Goal: Information Seeking & Learning: Learn about a topic

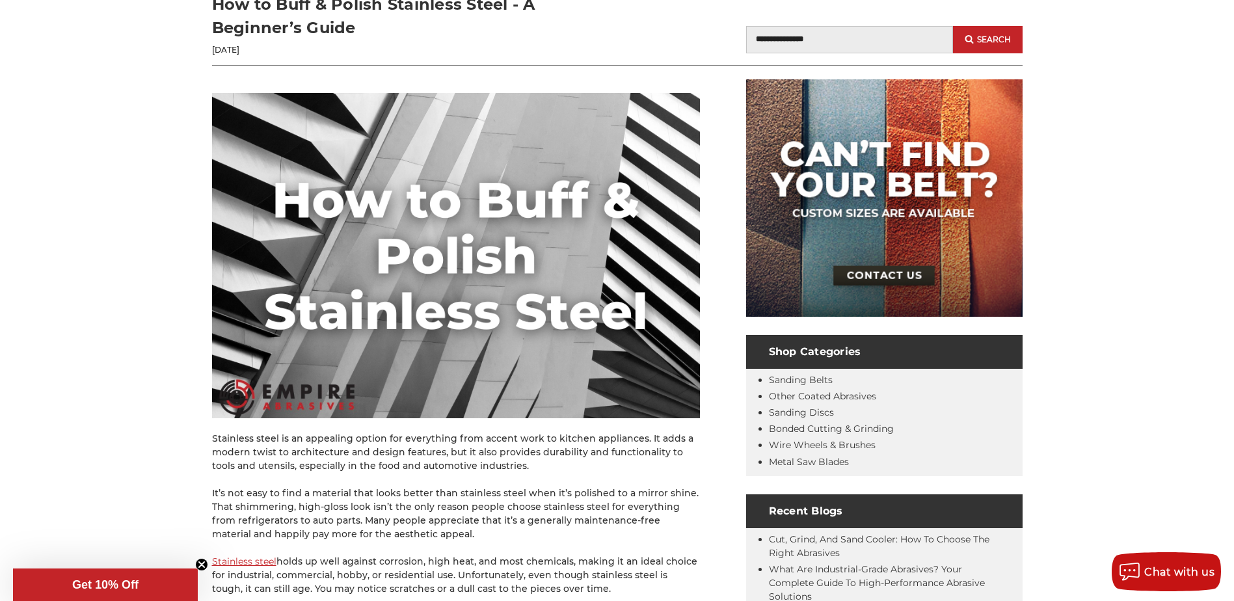
scroll to position [195, 0]
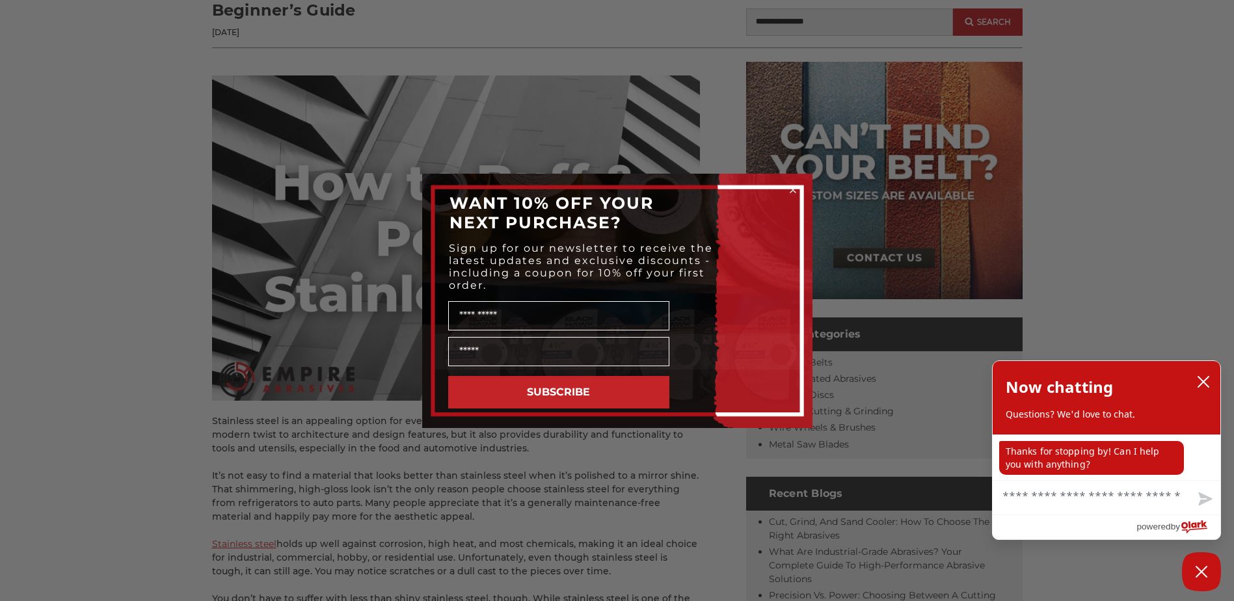
click at [791, 189] on icon "Close dialog" at bounding box center [792, 189] width 5 height 5
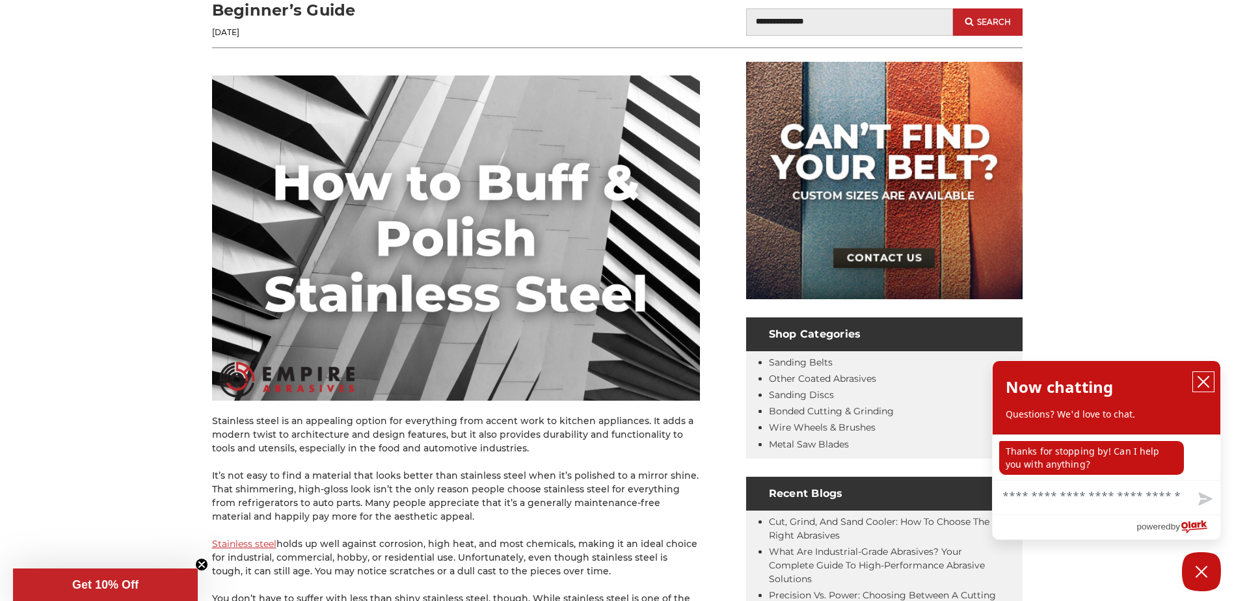
click at [1204, 381] on icon "close chatbox" at bounding box center [1203, 381] width 10 height 10
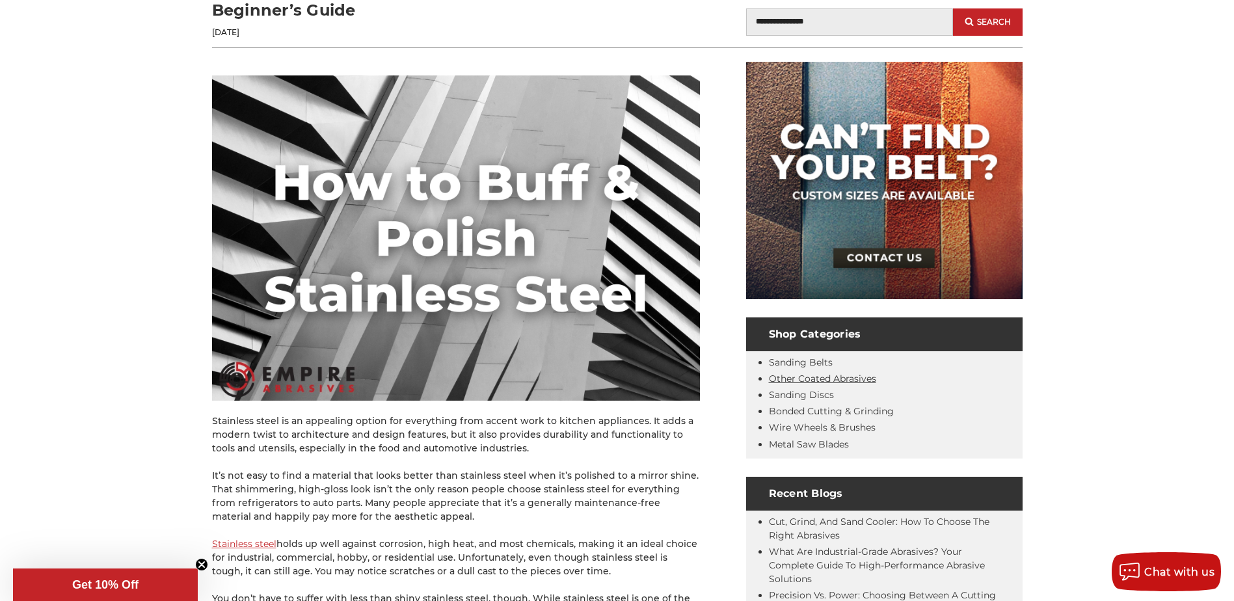
click at [855, 374] on link "Other Coated Abrasives" at bounding box center [822, 379] width 107 height 12
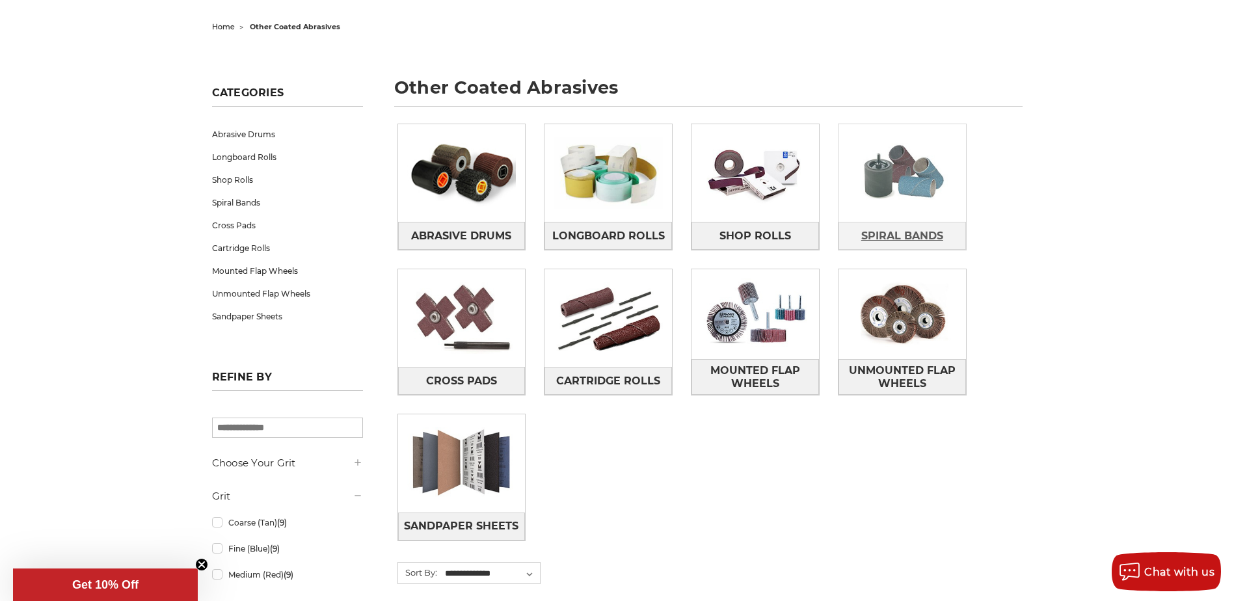
scroll to position [130, 0]
